Goal: Information Seeking & Learning: Learn about a topic

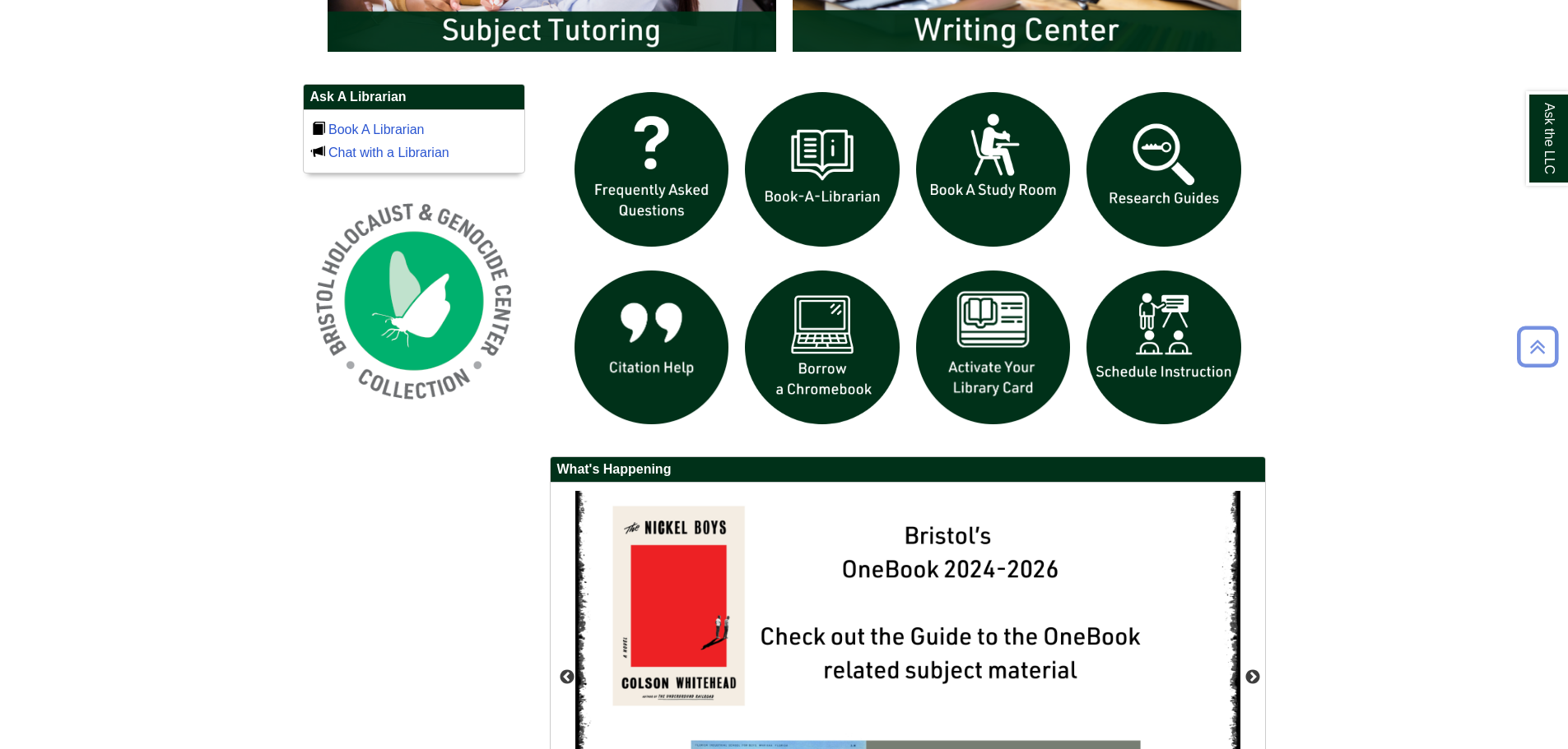
scroll to position [1353, 0]
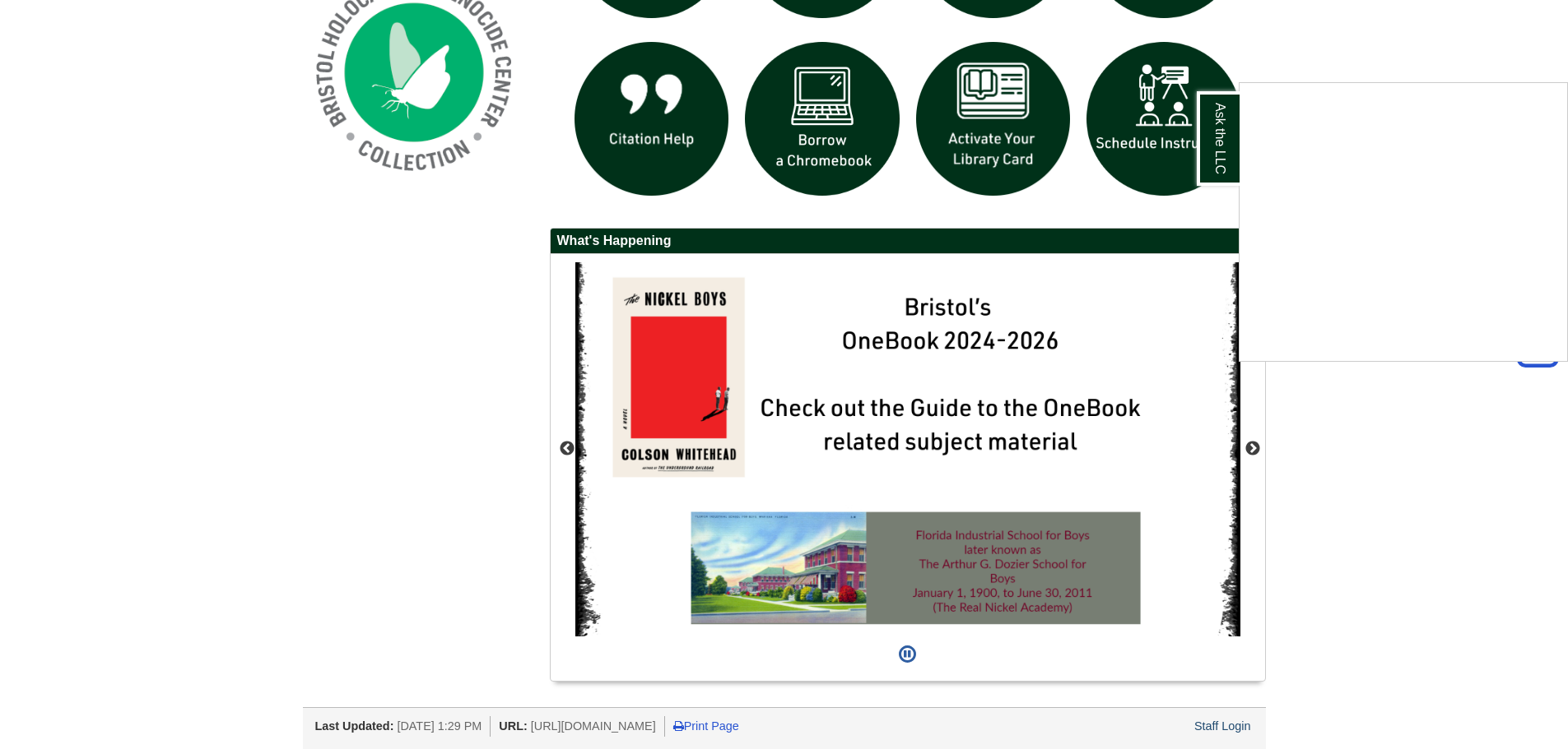
click at [1227, 730] on div "Ask the LLC" at bounding box center [784, 374] width 1568 height 749
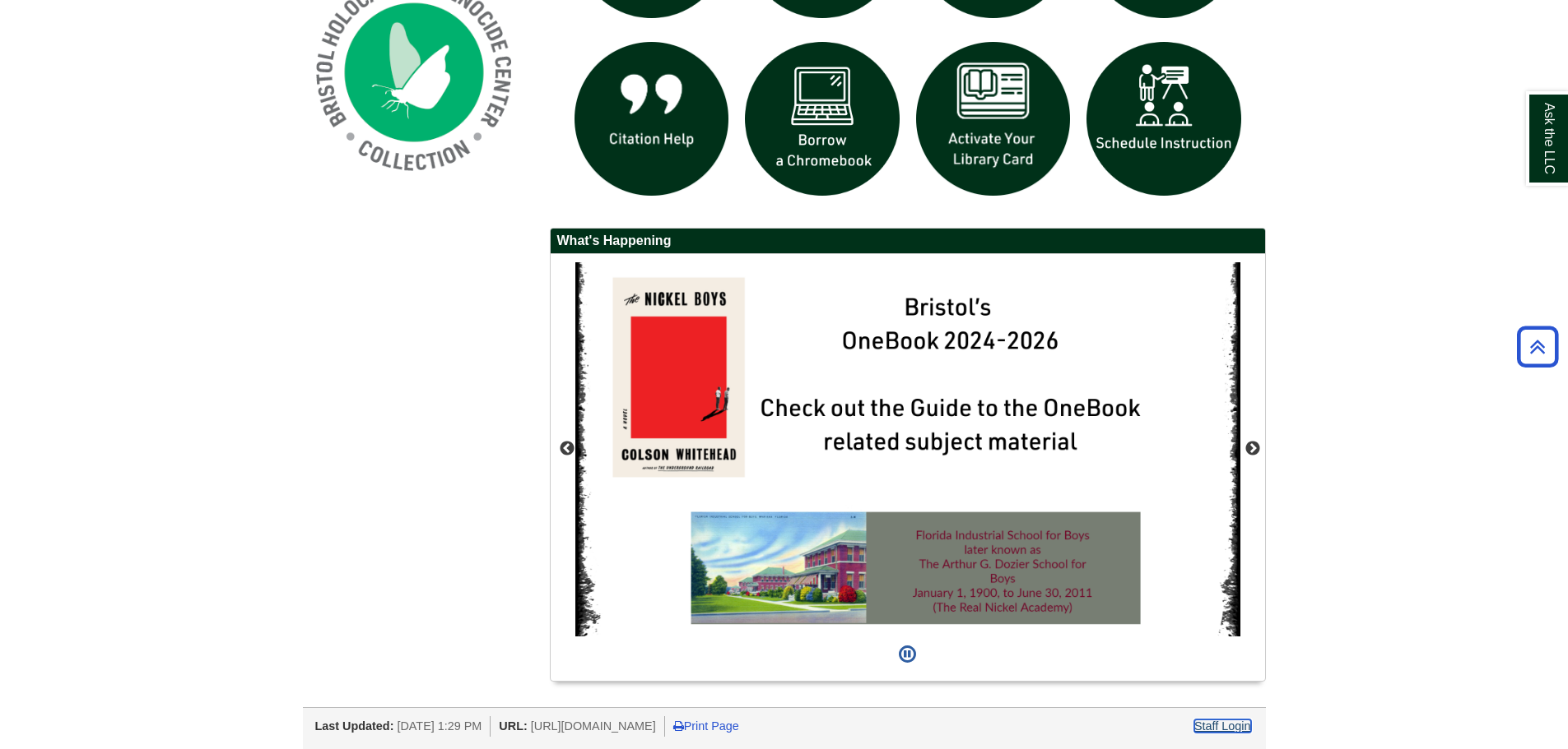
click at [1222, 730] on link "Staff Login" at bounding box center [1223, 727] width 56 height 14
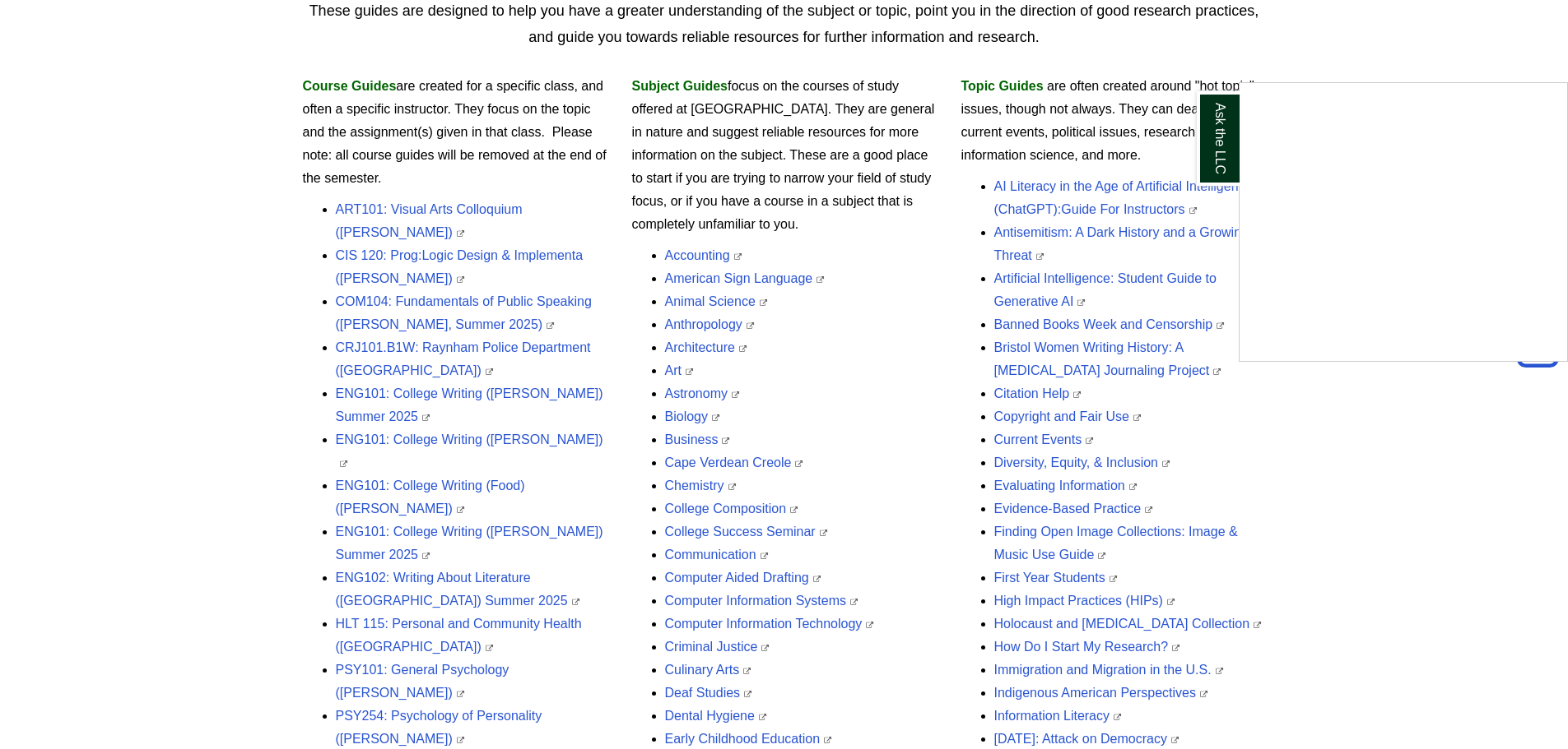
scroll to position [160, 0]
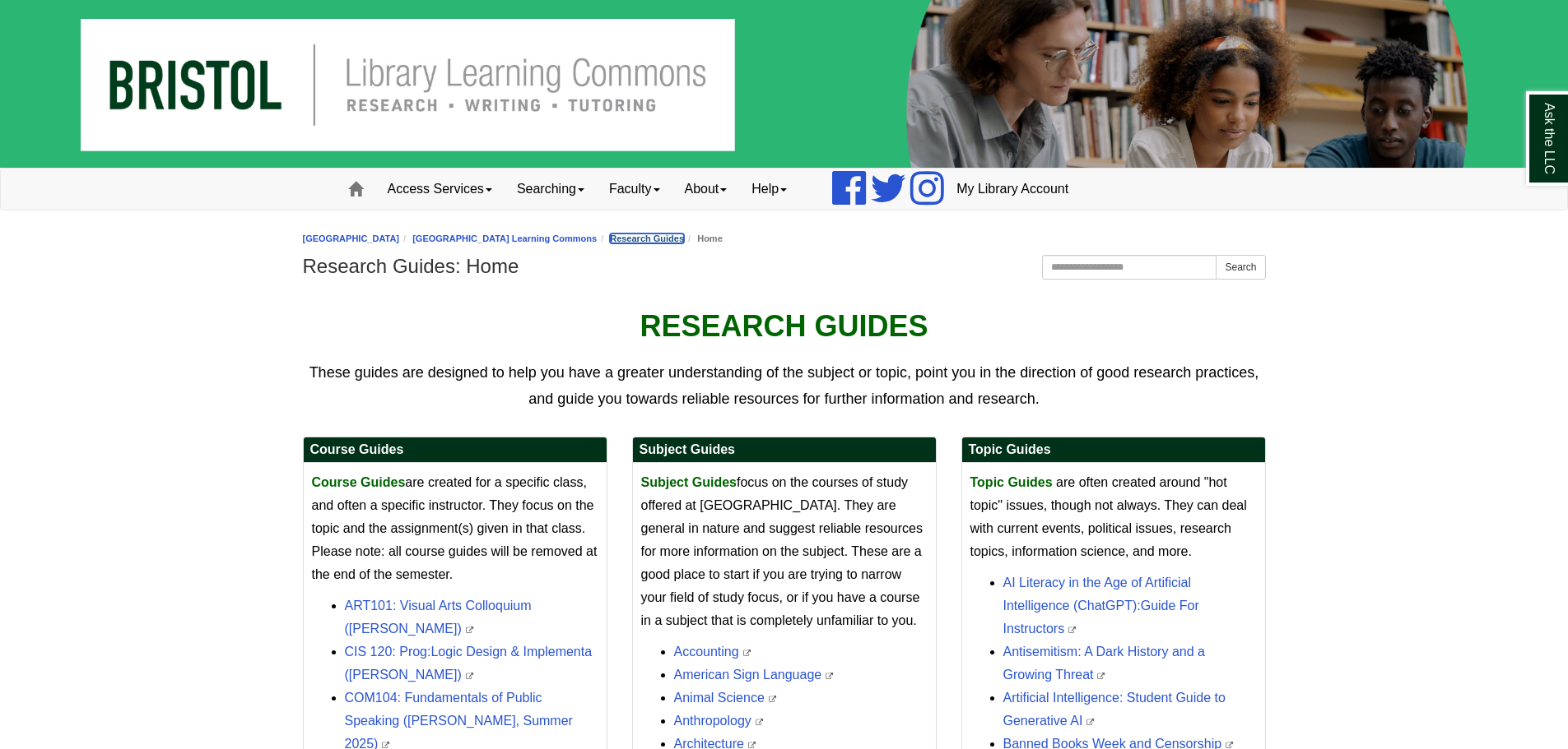
click at [684, 244] on link "Research Guides" at bounding box center [646, 238] width 74 height 10
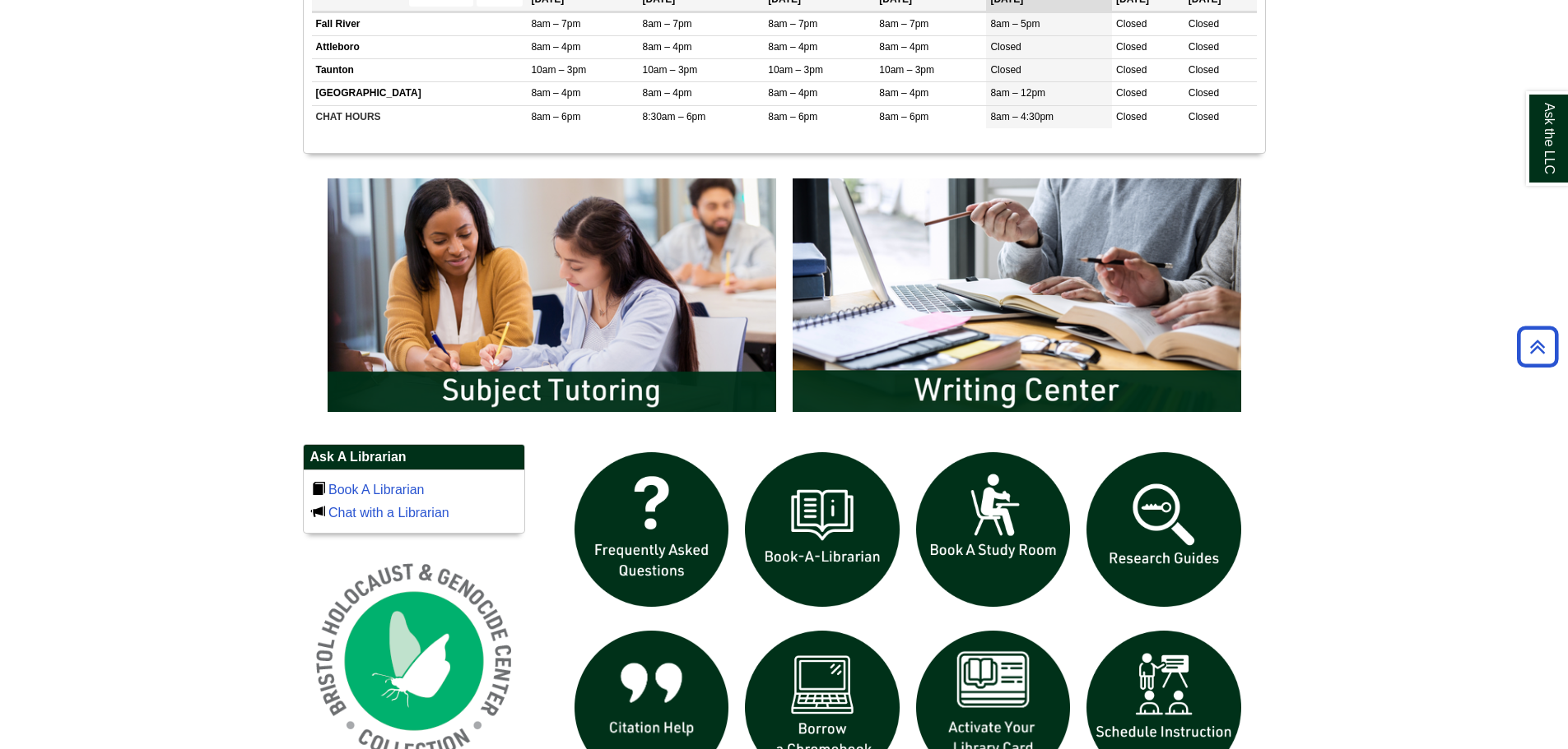
scroll to position [987, 0]
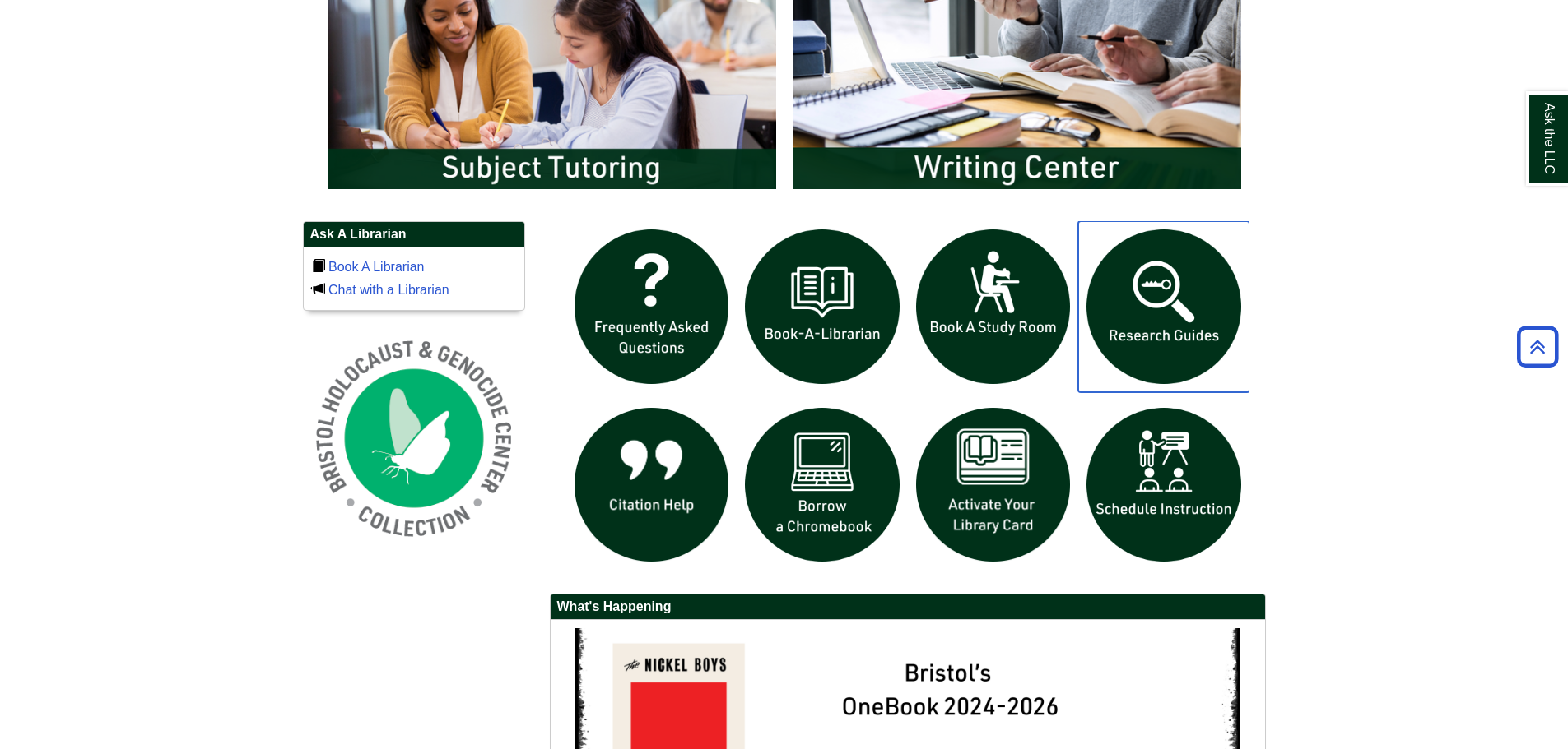
click at [1169, 303] on img "slideshow" at bounding box center [1164, 307] width 171 height 171
click at [112, 297] on body "Skip to Main Content Toggle navigation Home Access Services Access Services Pol…" at bounding box center [784, 64] width 1568 height 2102
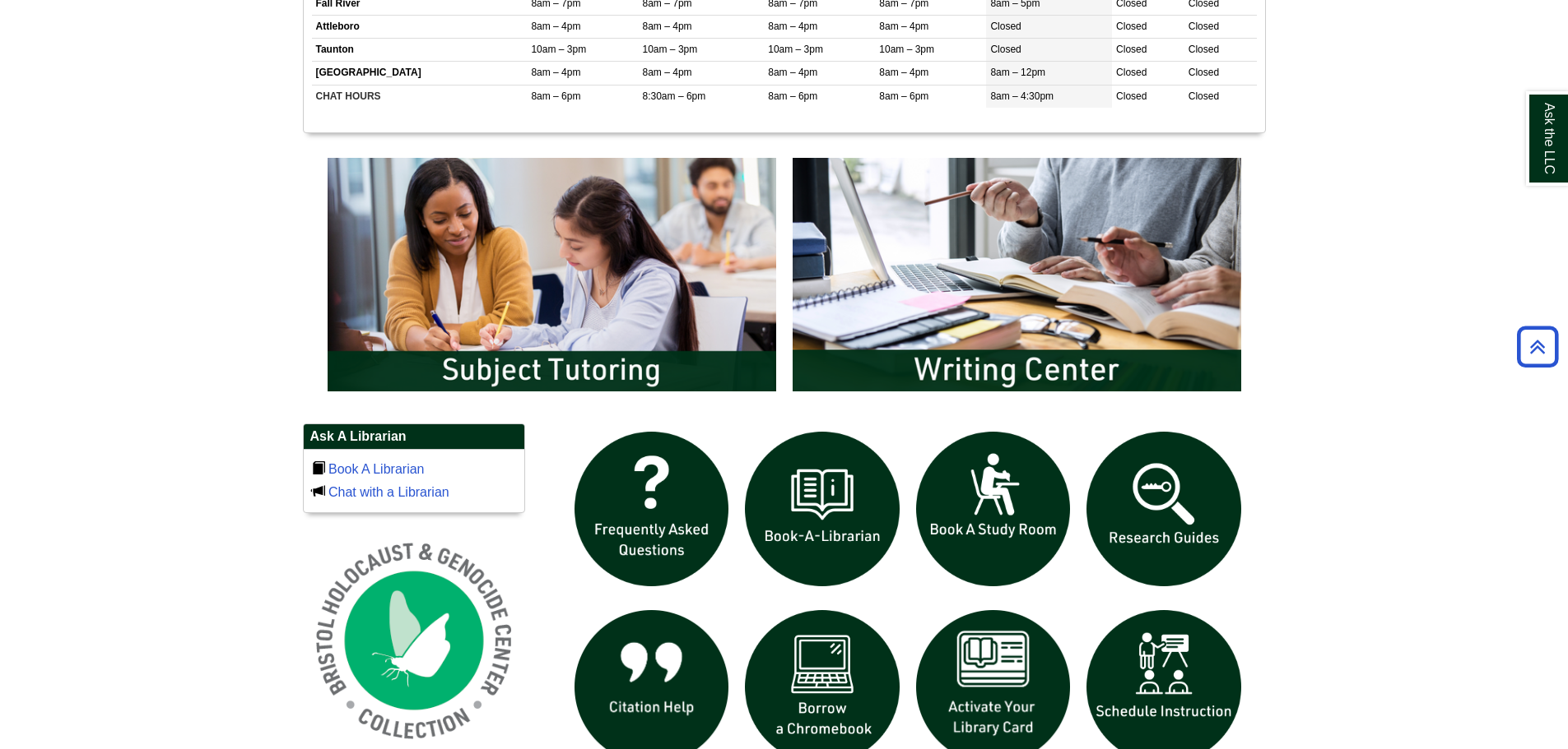
scroll to position [576, 0]
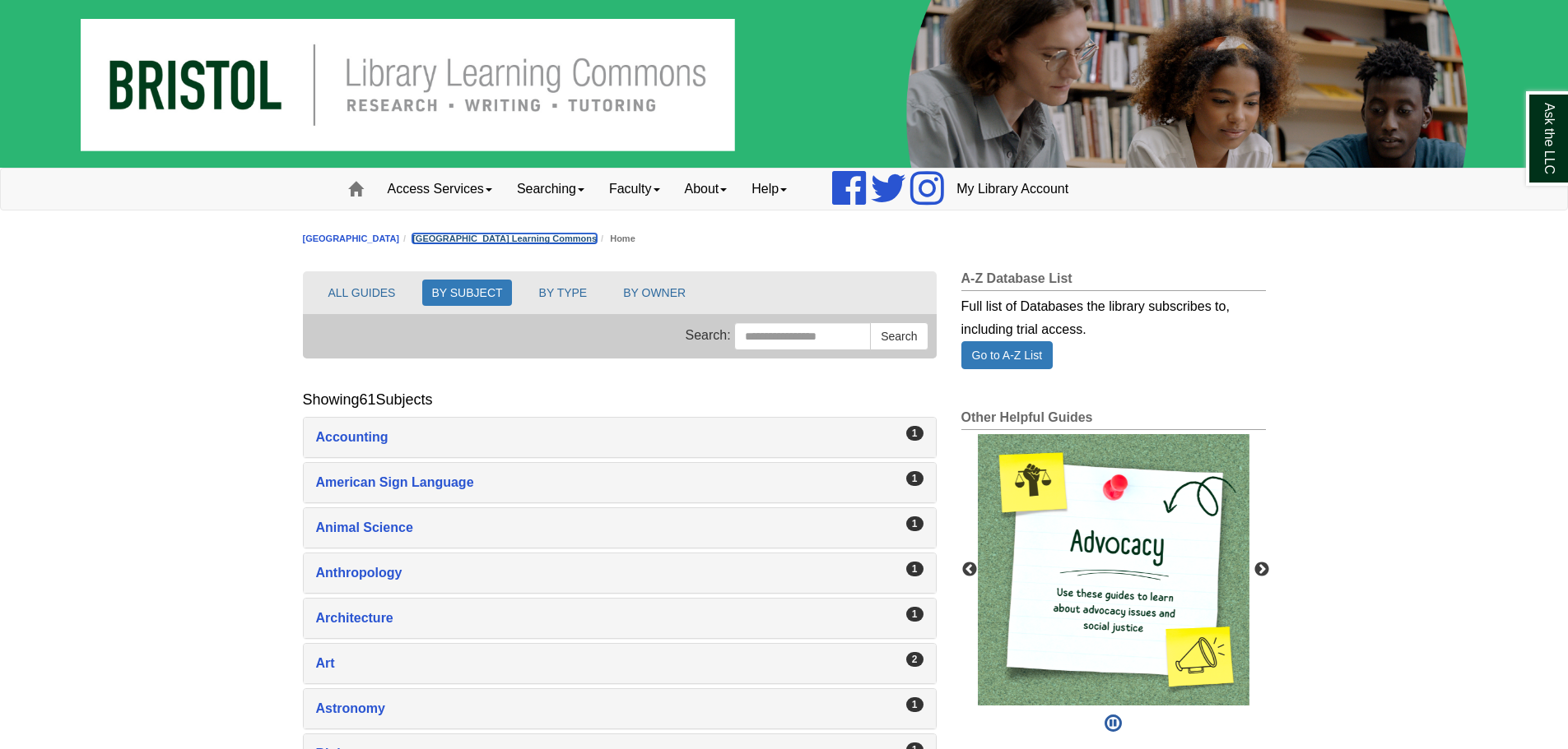
click at [593, 237] on link "[GEOGRAPHIC_DATA] Learning Commons" at bounding box center [505, 238] width 185 height 10
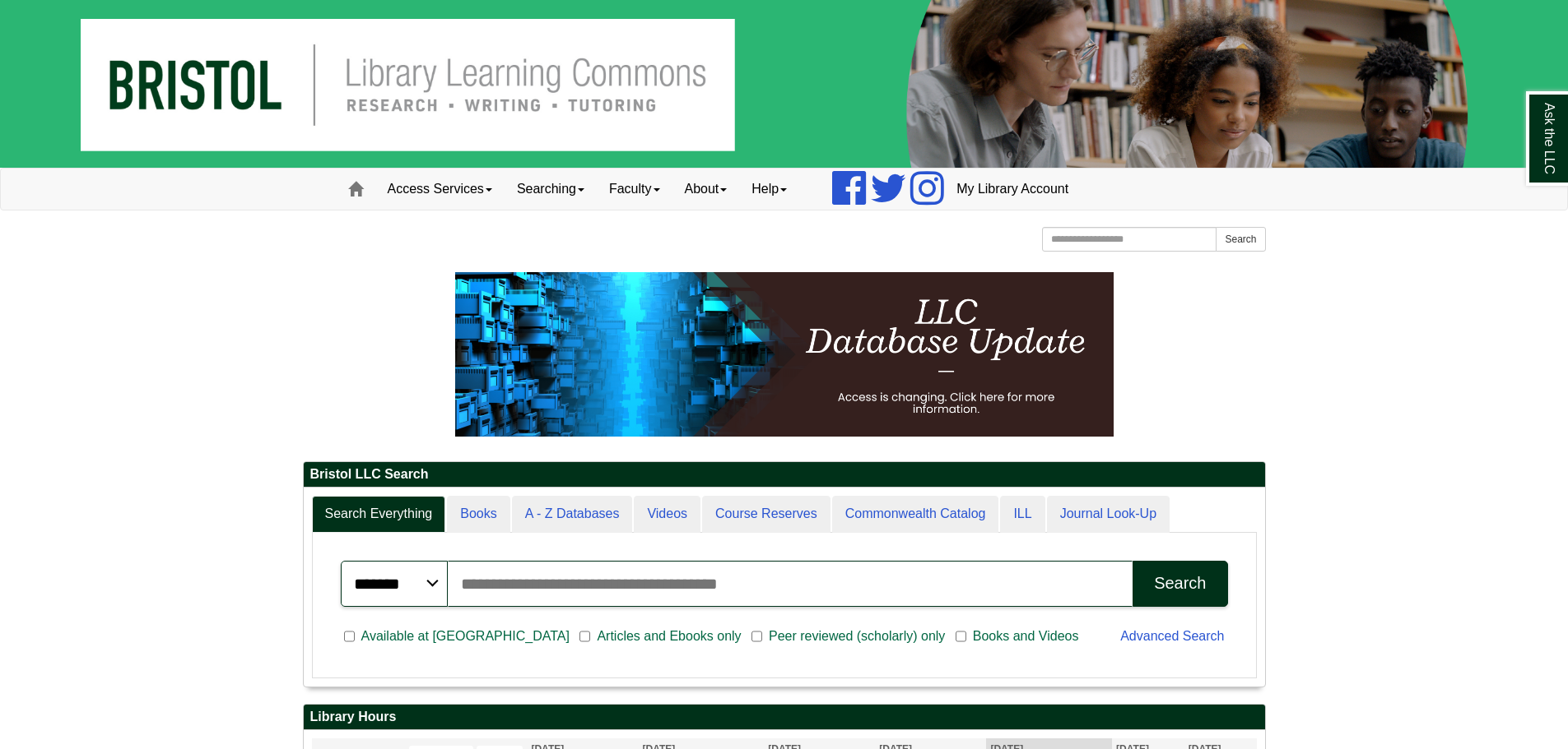
scroll to position [62, 221]
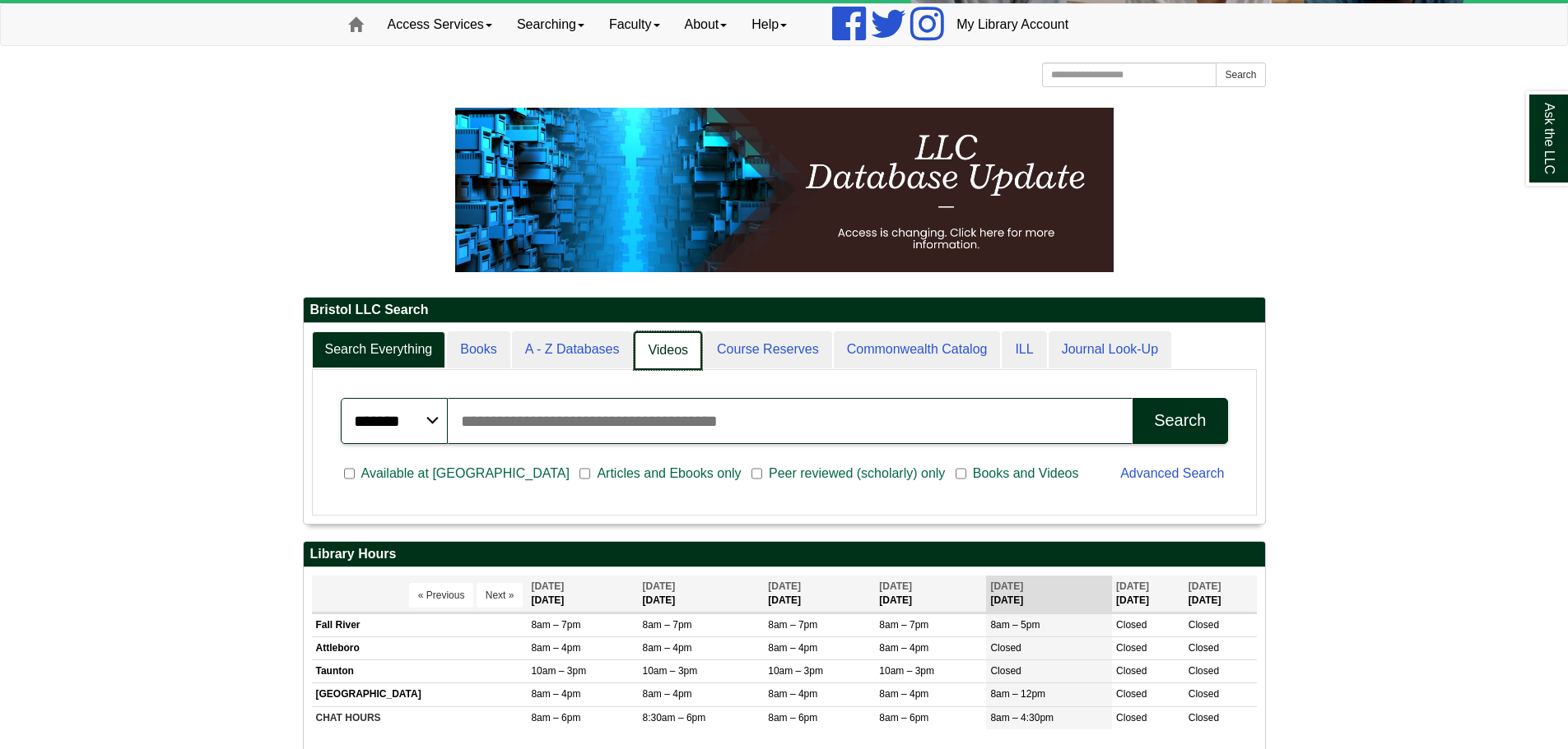
scroll to position [200, 961]
click at [671, 352] on link "Videos" at bounding box center [668, 351] width 68 height 39
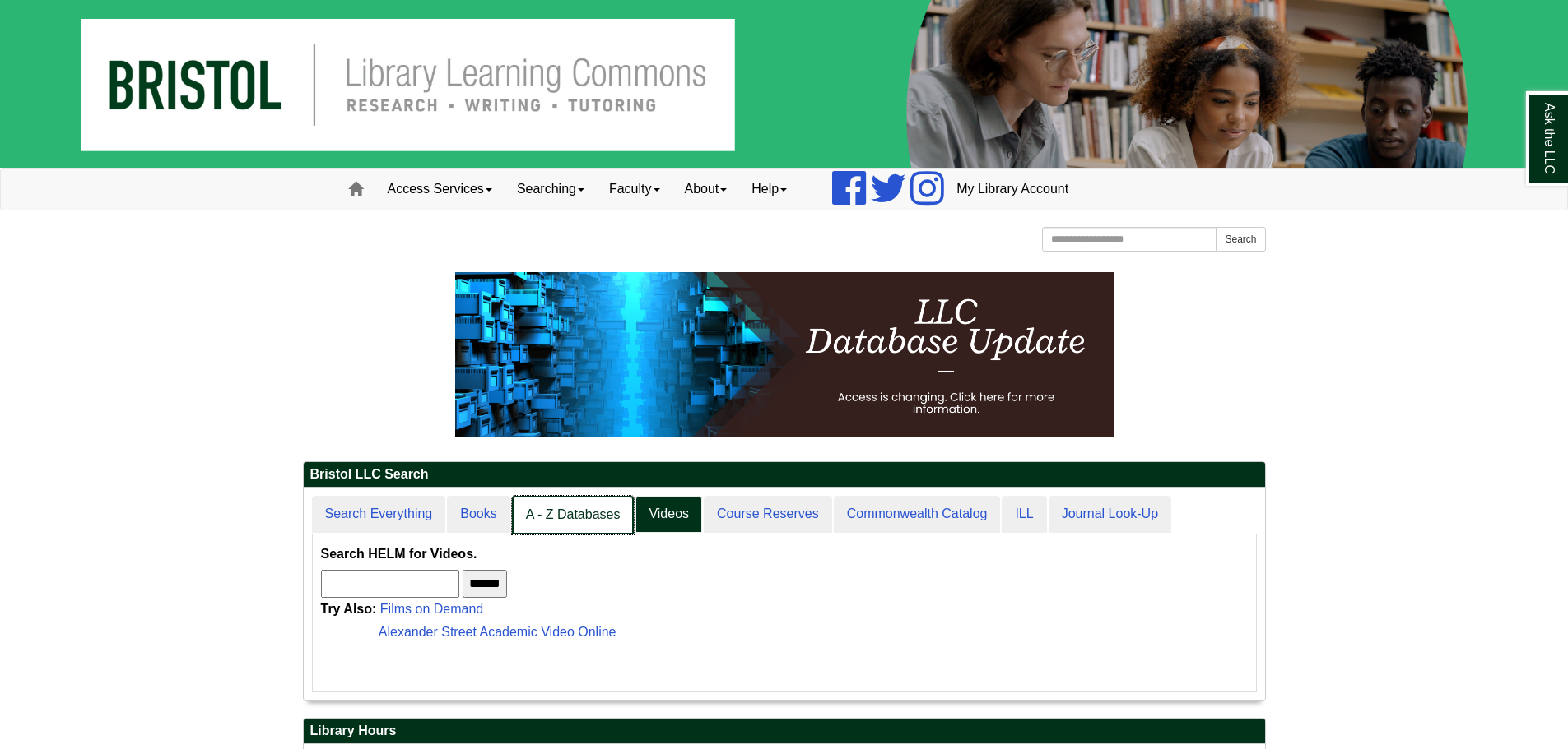
scroll to position [8, 8]
click at [565, 523] on link "A - Z Databases" at bounding box center [574, 516] width 122 height 39
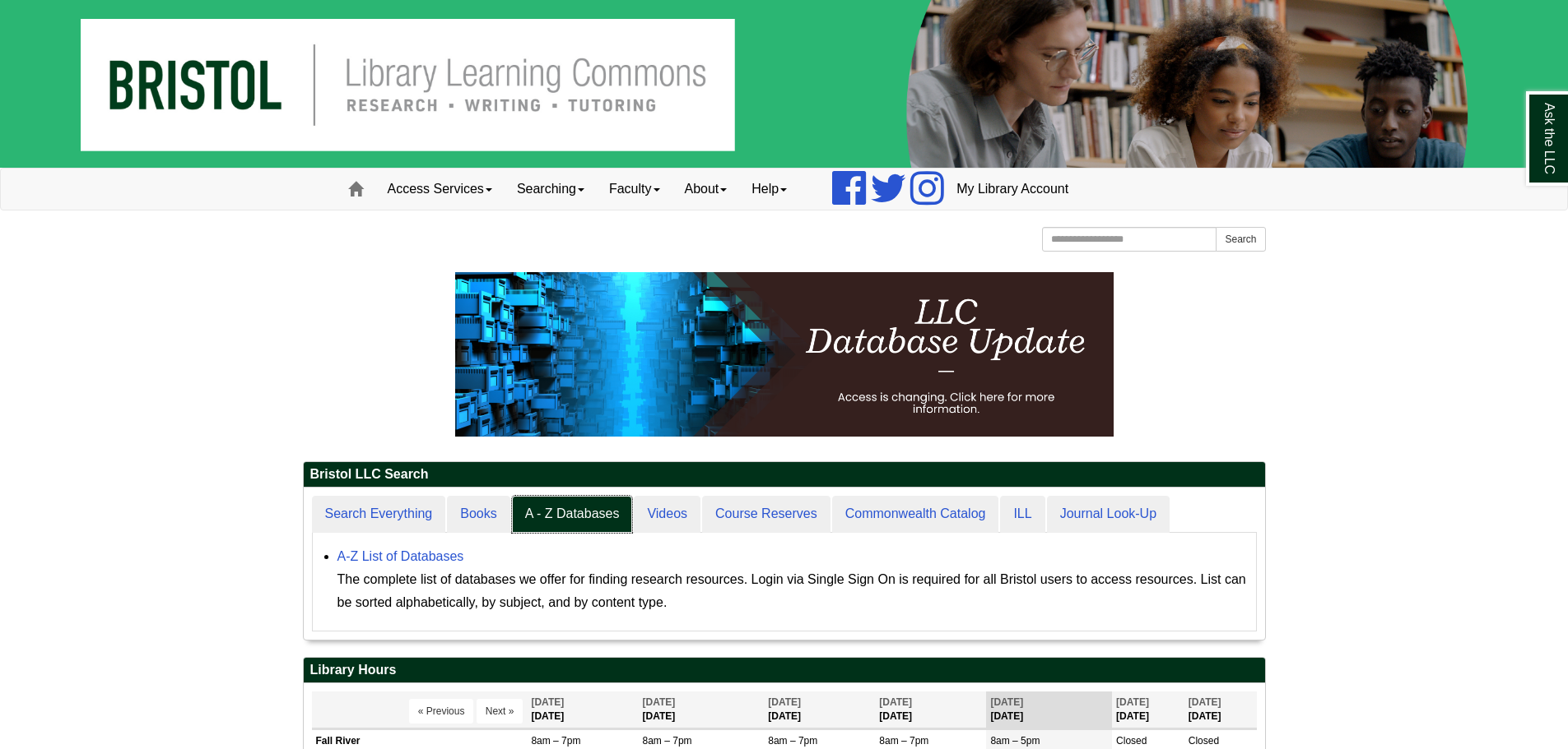
scroll to position [153, 961]
click at [417, 556] on link "A-Z List of Databases" at bounding box center [401, 557] width 126 height 14
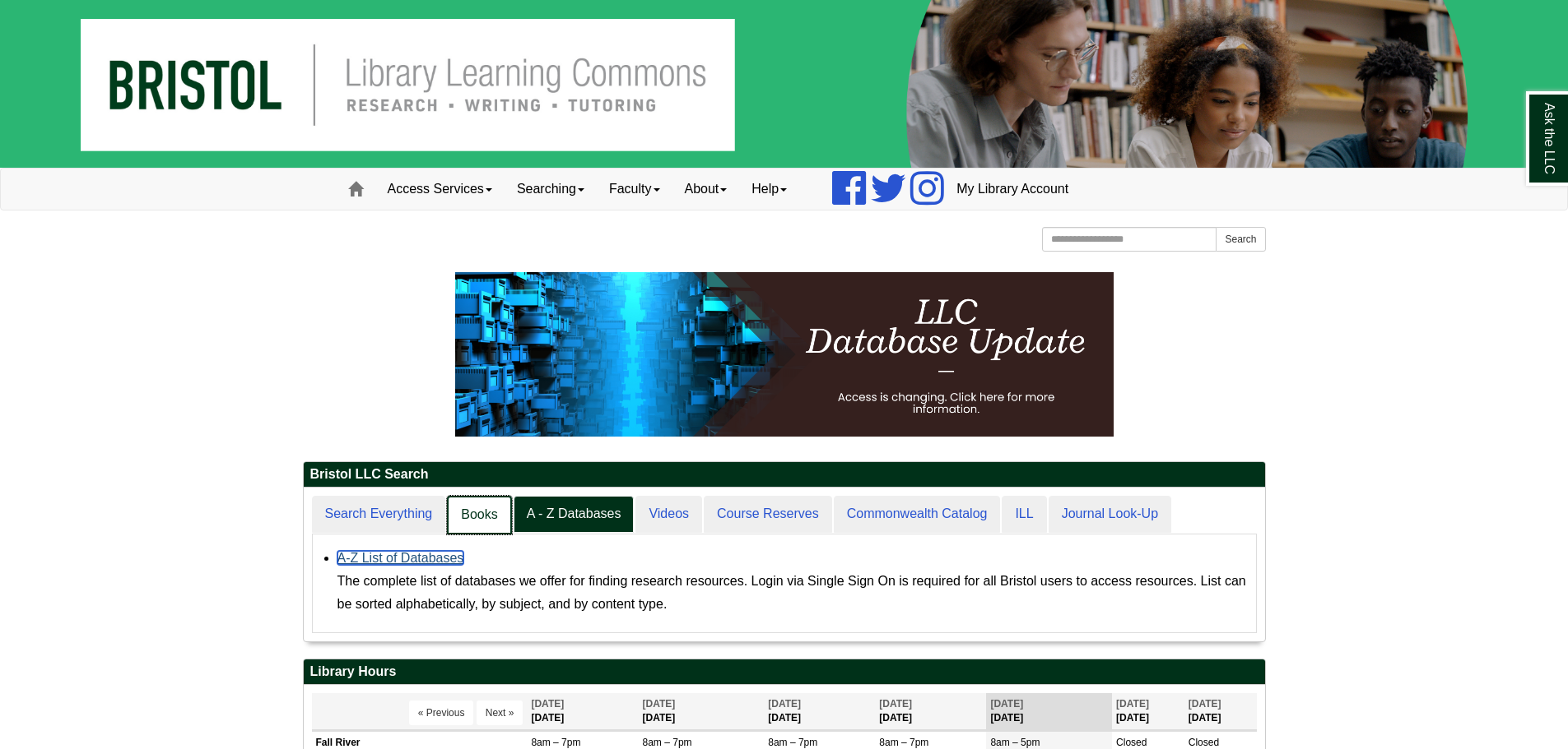
scroll to position [8, 8]
click at [466, 507] on link "Books" at bounding box center [479, 516] width 64 height 39
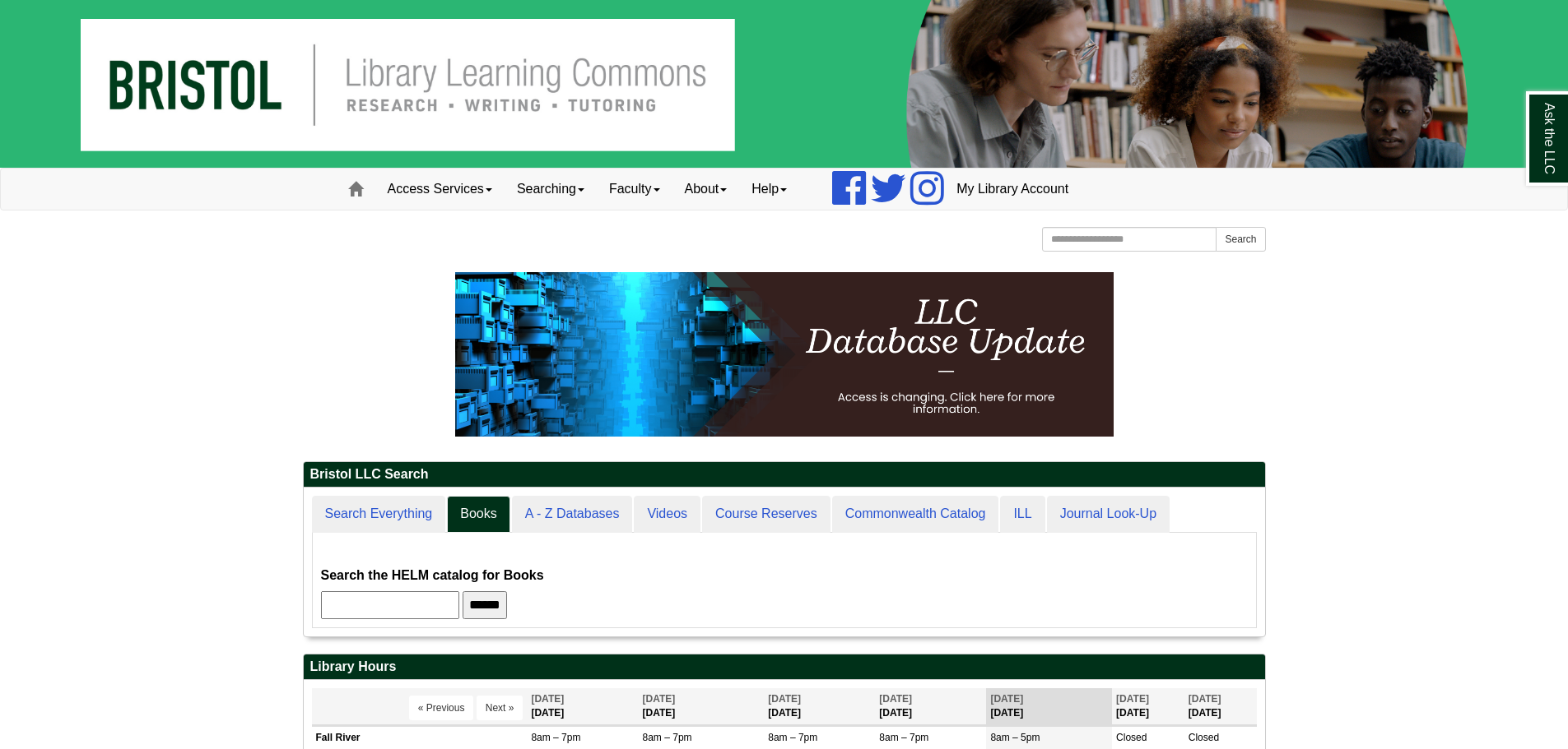
scroll to position [149, 961]
click at [401, 603] on input "text" at bounding box center [390, 605] width 138 height 28
type input "********"
click at [463, 592] on input "******" at bounding box center [485, 605] width 45 height 28
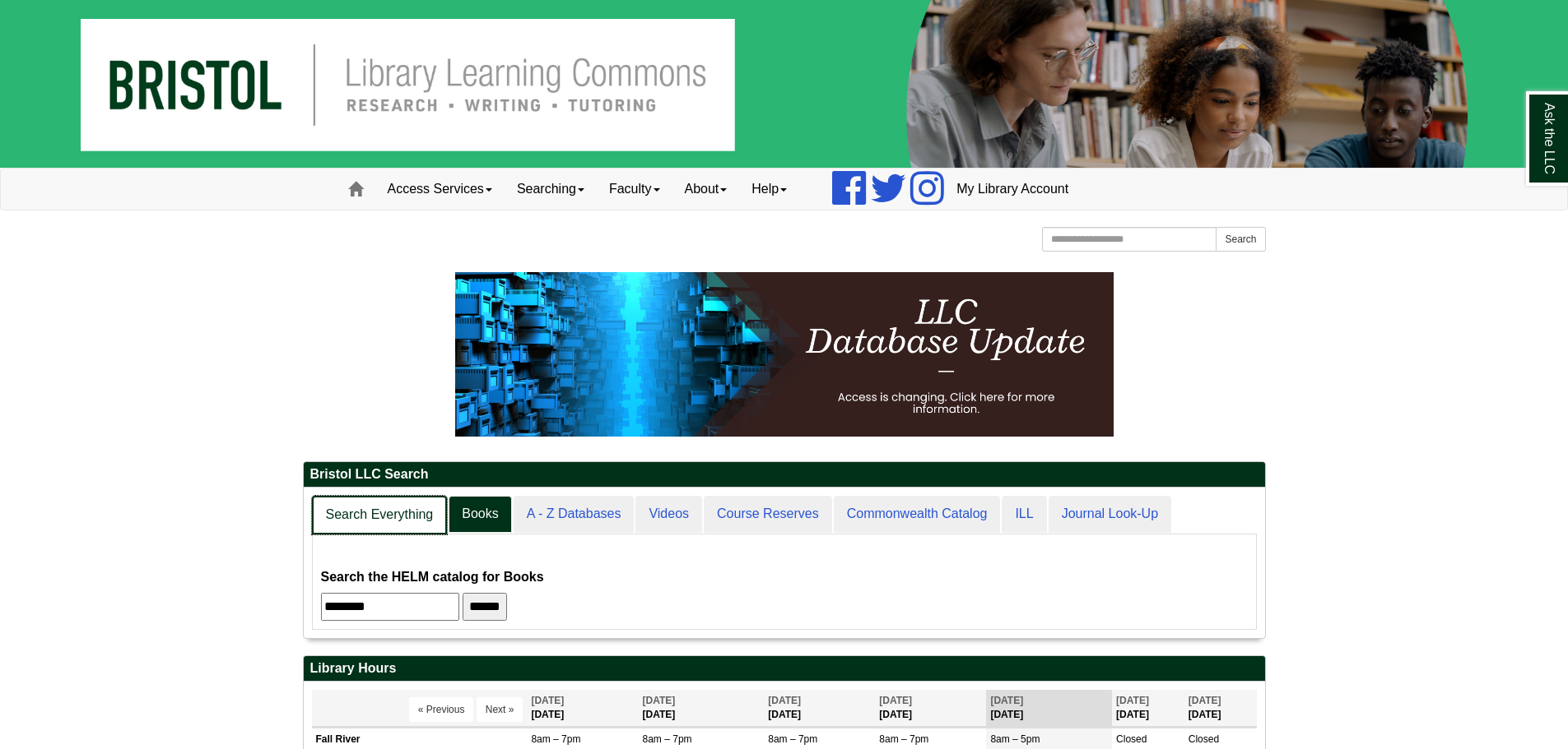
scroll to position [151, 961]
click at [378, 506] on link "Search Everything" at bounding box center [380, 516] width 136 height 39
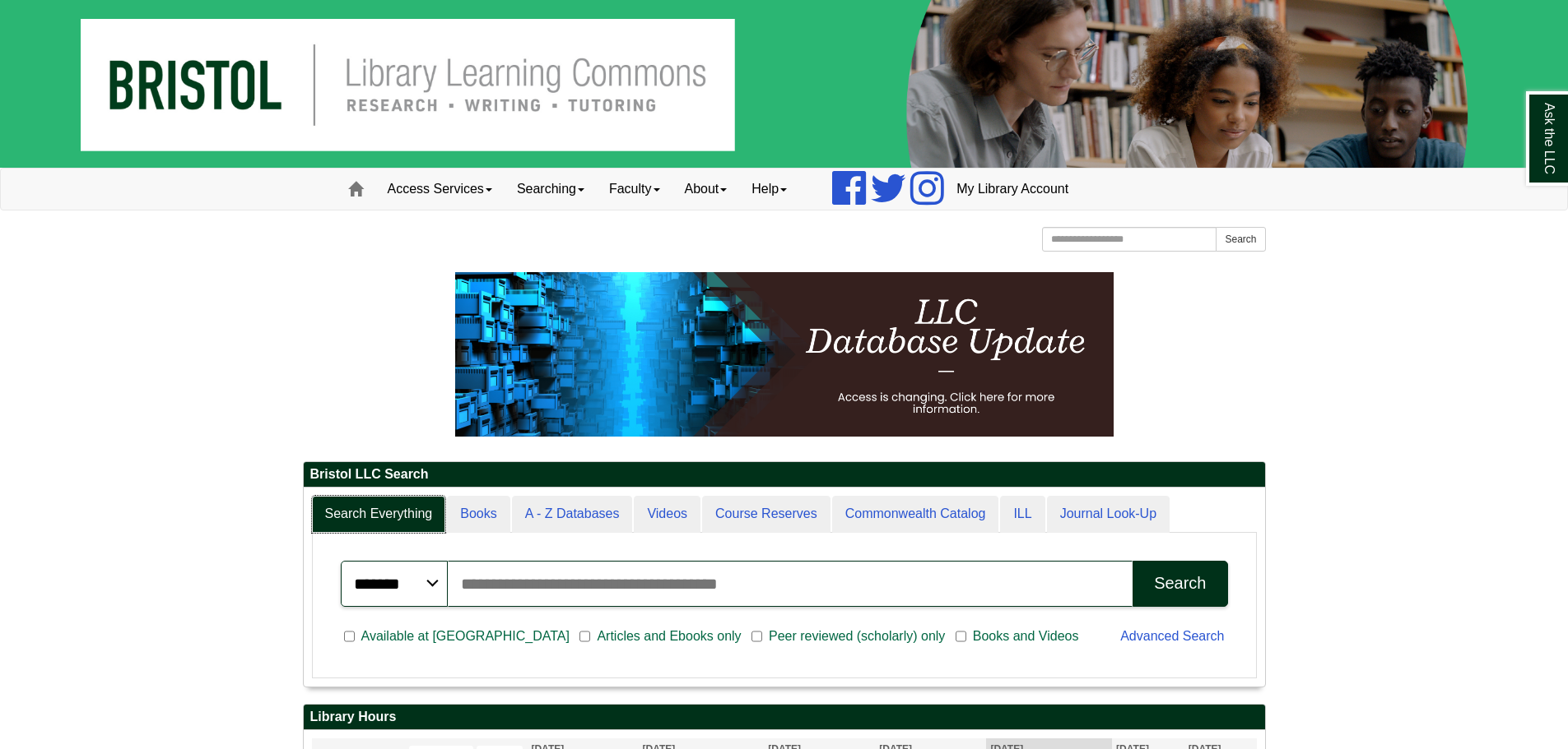
scroll to position [198, 961]
click at [500, 581] on input "Search articles, books, journals & more" at bounding box center [790, 583] width 685 height 46
click at [1177, 641] on link "Advanced Search" at bounding box center [1171, 636] width 104 height 14
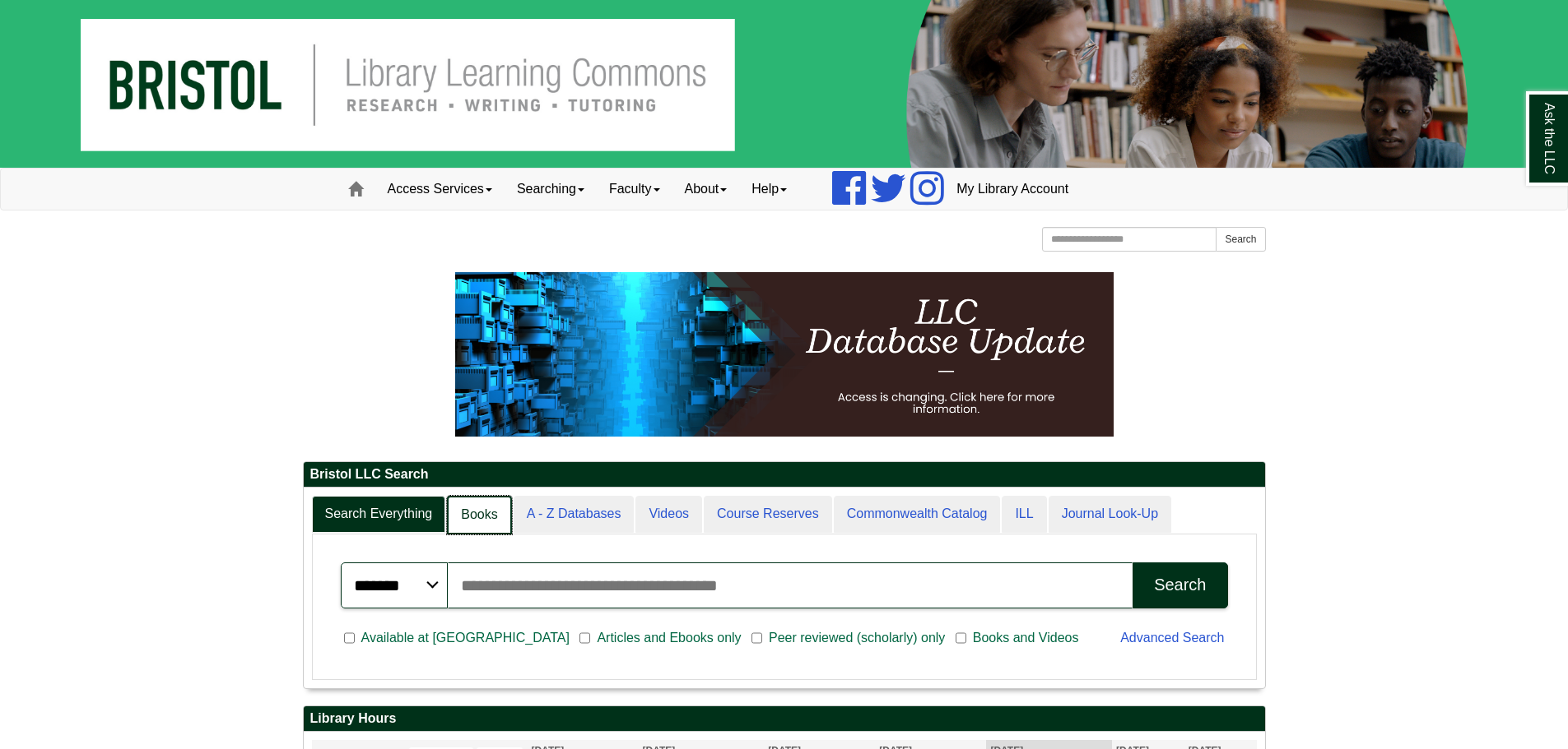
scroll to position [8, 8]
click at [484, 512] on link "Books" at bounding box center [479, 516] width 64 height 39
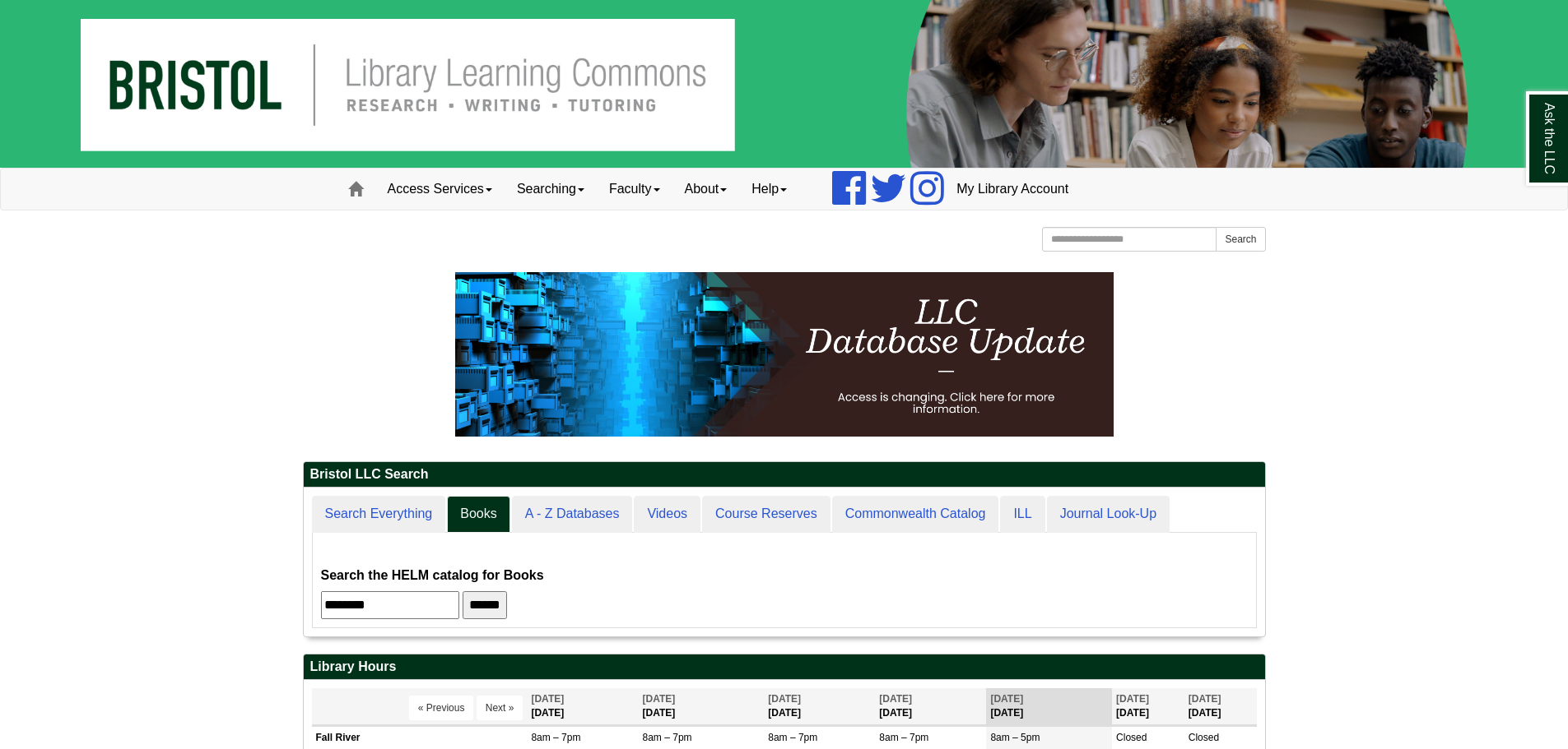
scroll to position [149, 961]
click at [323, 453] on div at bounding box center [784, 366] width 963 height 189
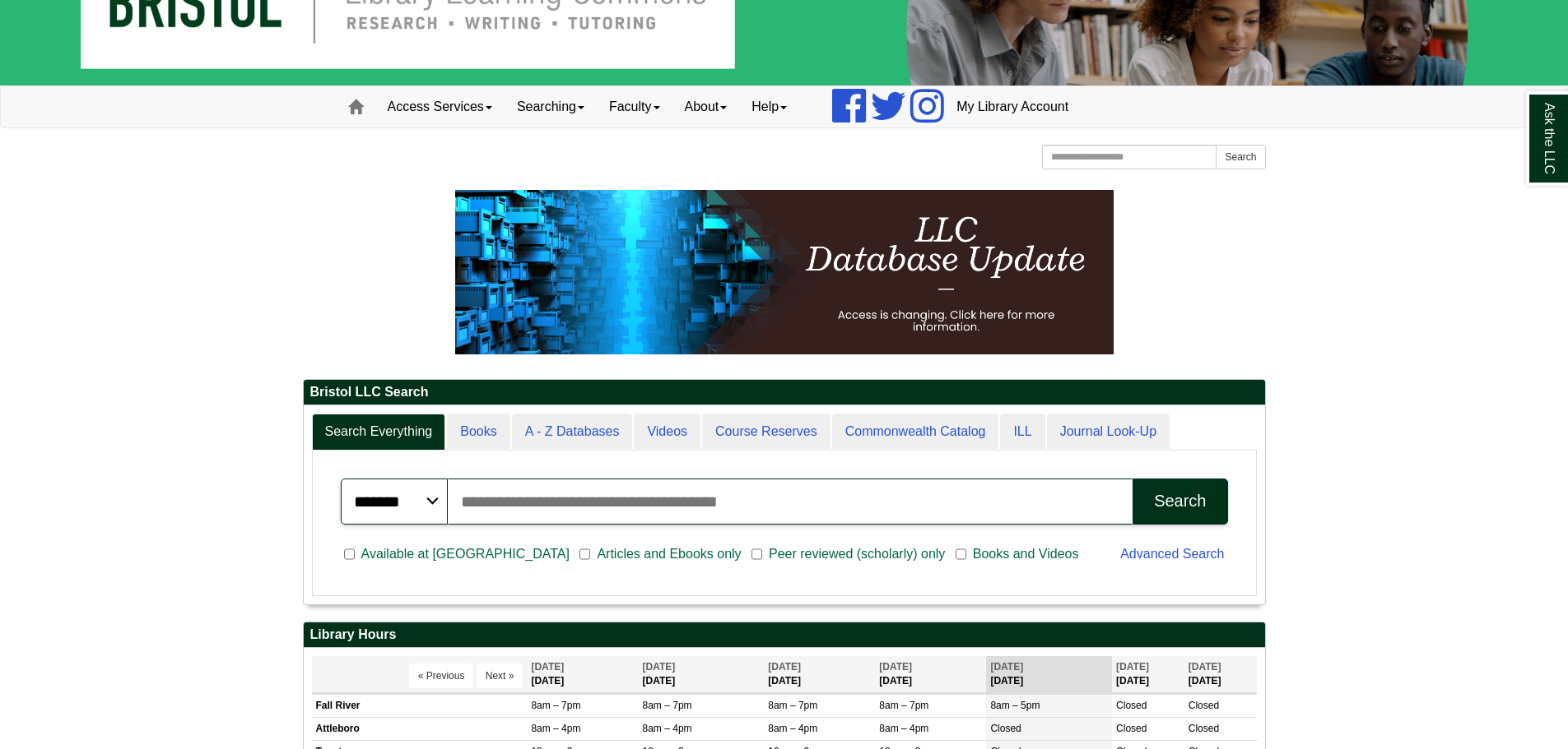
scroll to position [8, 8]
